Goal: Task Accomplishment & Management: Use online tool/utility

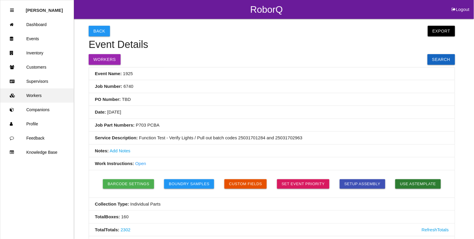
click at [35, 95] on link "Workers" at bounding box center [36, 95] width 73 height 14
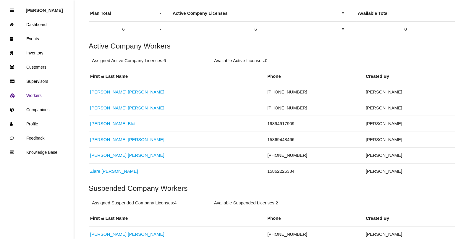
scroll to position [111, 0]
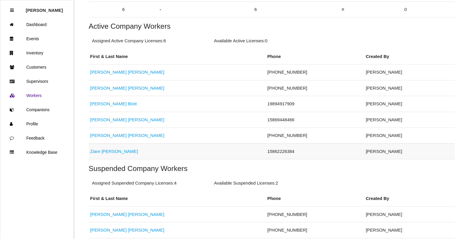
click at [103, 152] on link "[PERSON_NAME]" at bounding box center [114, 151] width 48 height 5
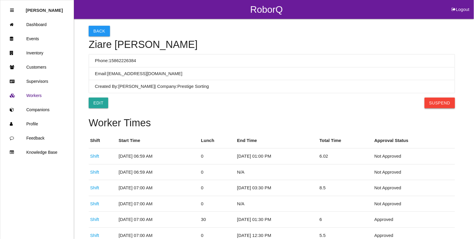
click at [434, 103] on button "Suspend" at bounding box center [439, 103] width 30 height 11
click at [92, 30] on button "Back" at bounding box center [99, 31] width 21 height 11
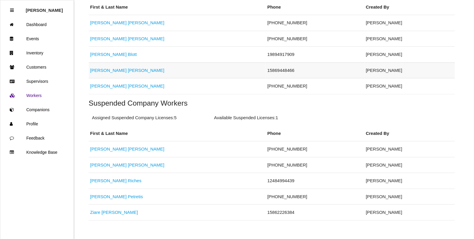
scroll to position [172, 0]
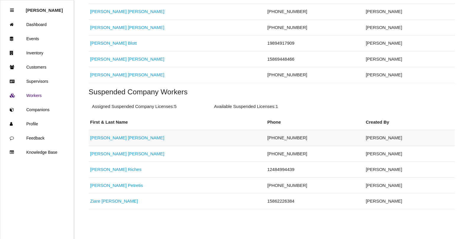
click at [98, 139] on link "[PERSON_NAME]" at bounding box center [127, 137] width 74 height 5
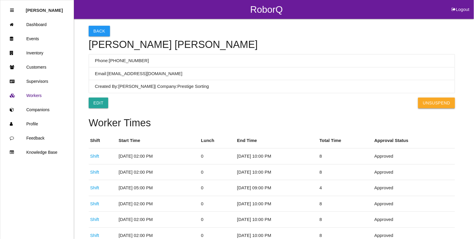
click at [431, 103] on button "UnSuspend" at bounding box center [436, 103] width 37 height 11
click at [95, 27] on button "Back" at bounding box center [99, 31] width 21 height 11
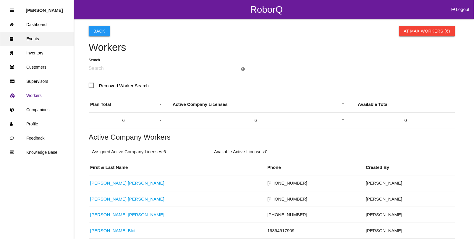
click at [27, 39] on link "Events" at bounding box center [36, 39] width 73 height 14
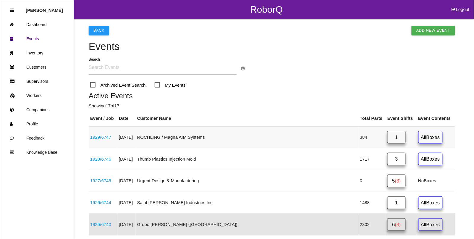
click at [108, 137] on link "1929 / 6747" at bounding box center [100, 136] width 21 height 5
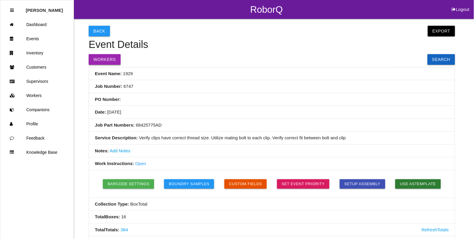
click at [112, 61] on button "Workers" at bounding box center [105, 59] width 32 height 11
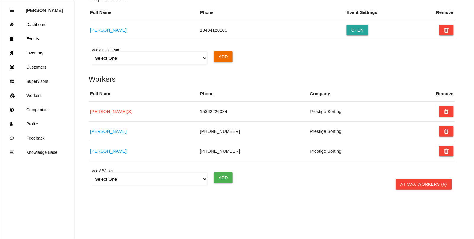
scroll to position [446, 0]
click at [117, 181] on select "Select One [PERSON_NAME] [PERSON_NAME] [PERSON_NAME] [PERSON_NAME] [PERSON_NAME…" at bounding box center [149, 178] width 115 height 13
select select "5f593052c8d11600122bb4df"
click at [92, 172] on select "Select One [PERSON_NAME] [PERSON_NAME] [PERSON_NAME] [PERSON_NAME] [PERSON_NAME…" at bounding box center [149, 178] width 115 height 13
click at [223, 177] on input "Add" at bounding box center [223, 177] width 19 height 11
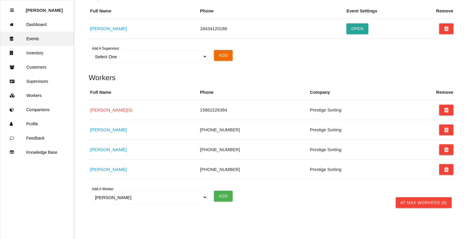
click at [42, 39] on link "Events" at bounding box center [36, 39] width 73 height 14
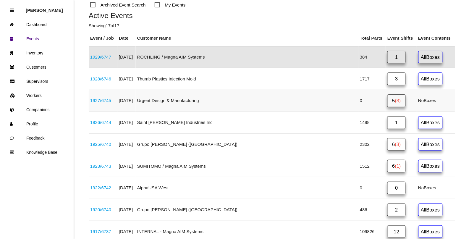
scroll to position [89, 0]
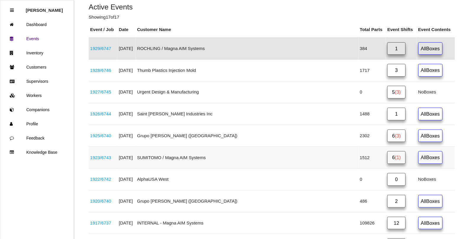
click at [104, 160] on link "1923 / 6743" at bounding box center [100, 157] width 21 height 5
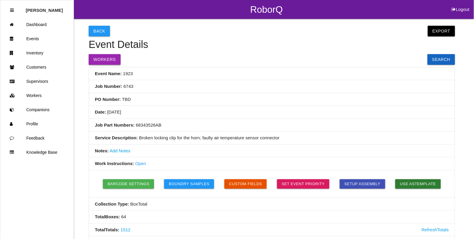
click at [99, 60] on button "Workers" at bounding box center [105, 59] width 32 height 11
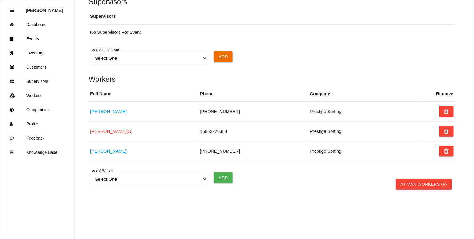
scroll to position [525, 0]
click at [38, 38] on link "Events" at bounding box center [36, 39] width 73 height 14
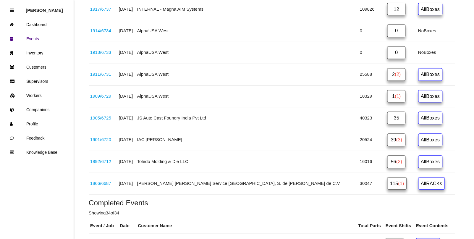
scroll to position [316, 0]
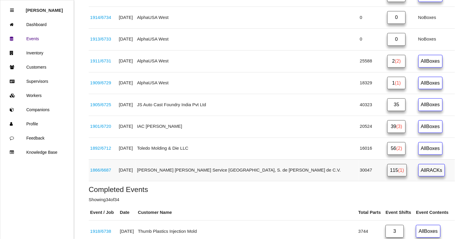
click at [107, 173] on link "1866 / 6687" at bounding box center [100, 170] width 21 height 5
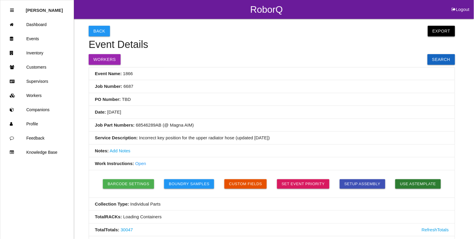
click at [442, 32] on button "Export" at bounding box center [441, 31] width 27 height 11
click at [435, 31] on link "Export Excel" at bounding box center [436, 33] width 34 height 14
click at [39, 38] on link "Events" at bounding box center [36, 39] width 73 height 14
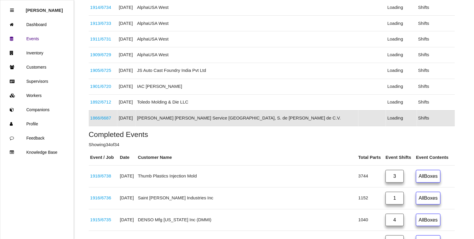
scroll to position [318, 0]
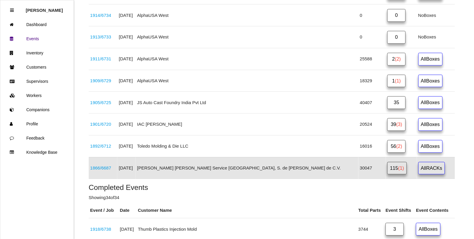
click at [387, 171] on link "115 (1)" at bounding box center [397, 168] width 20 height 13
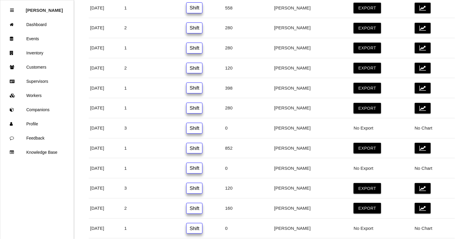
scroll to position [1921, 0]
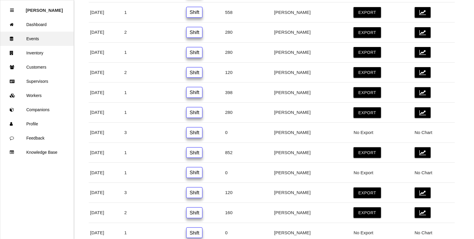
click at [30, 39] on link "Events" at bounding box center [36, 39] width 73 height 14
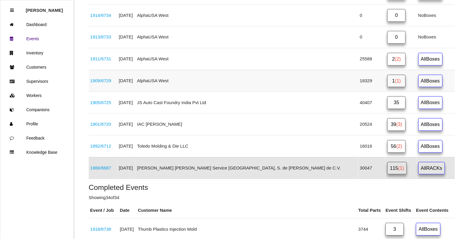
scroll to position [281, 0]
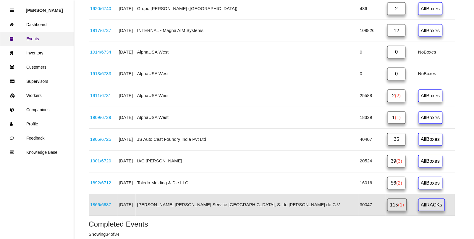
click at [37, 38] on link "Events" at bounding box center [36, 39] width 73 height 14
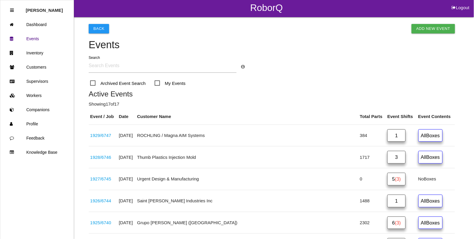
scroll to position [0, 0]
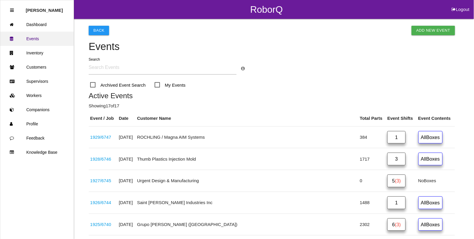
click at [38, 38] on link "Events" at bounding box center [36, 39] width 73 height 14
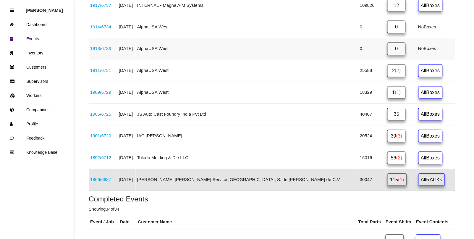
scroll to position [332, 0]
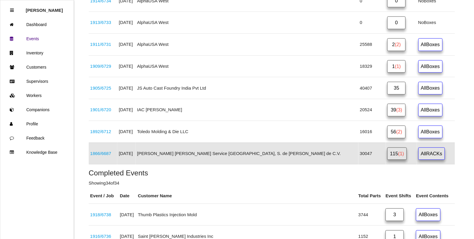
click at [105, 156] on link "1866 / 6687" at bounding box center [100, 153] width 21 height 5
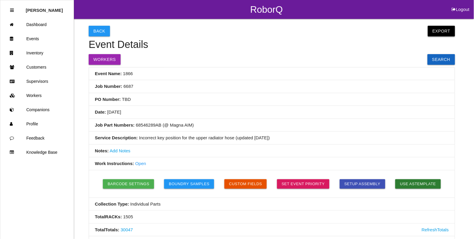
click at [444, 31] on button "Export" at bounding box center [441, 31] width 27 height 11
click at [433, 31] on link "Export Excel" at bounding box center [436, 33] width 34 height 14
click at [33, 37] on link "Events" at bounding box center [36, 39] width 73 height 14
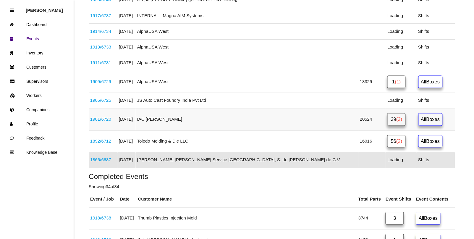
scroll to position [318, 0]
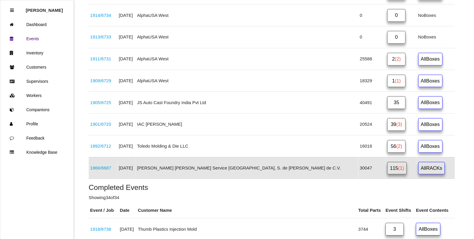
click at [387, 174] on link "115 (1)" at bounding box center [397, 168] width 20 height 13
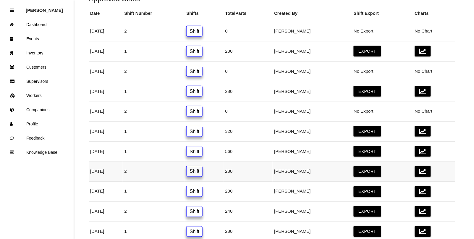
scroll to position [148, 0]
